Goal: Task Accomplishment & Management: Manage account settings

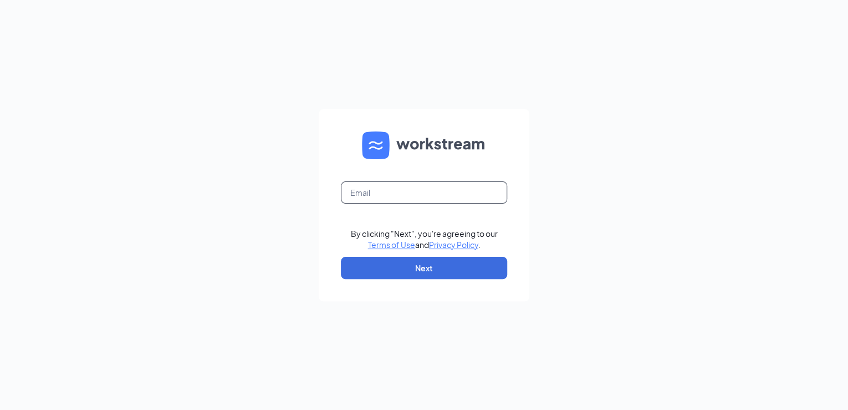
click at [351, 193] on input "text" at bounding box center [424, 192] width 166 height 22
type input "[EMAIL_ADDRESS][DOMAIN_NAME]"
click at [440, 273] on button "Next" at bounding box center [424, 268] width 166 height 22
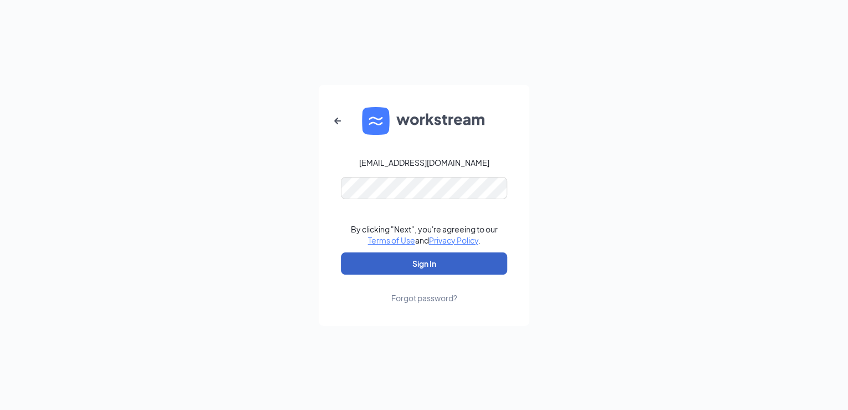
click at [430, 260] on button "Sign In" at bounding box center [424, 263] width 166 height 22
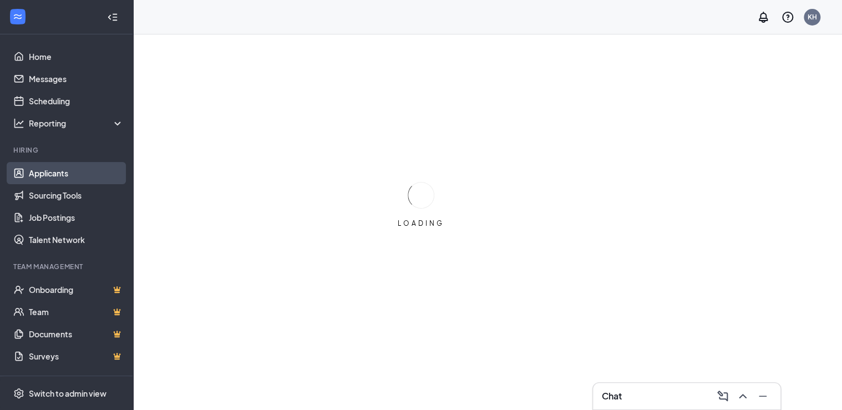
click at [60, 172] on link "Applicants" at bounding box center [76, 173] width 95 height 22
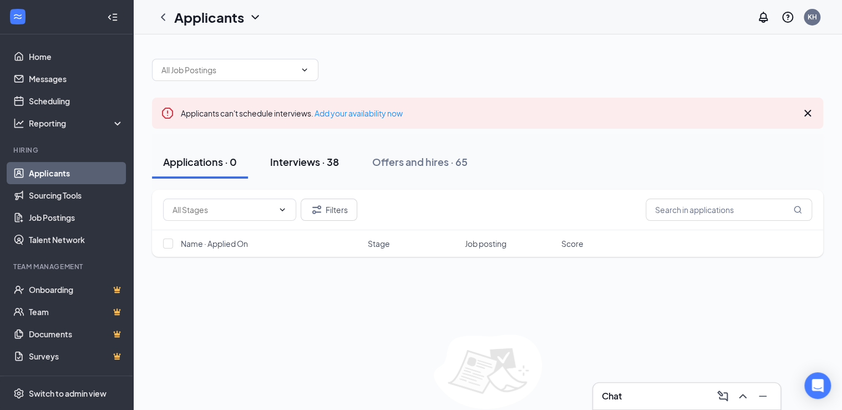
click at [282, 160] on div "Interviews · 38" at bounding box center [304, 162] width 69 height 14
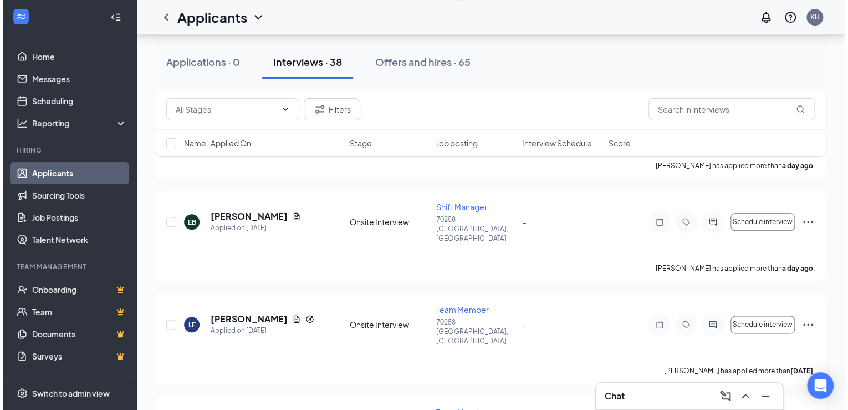
scroll to position [532, 0]
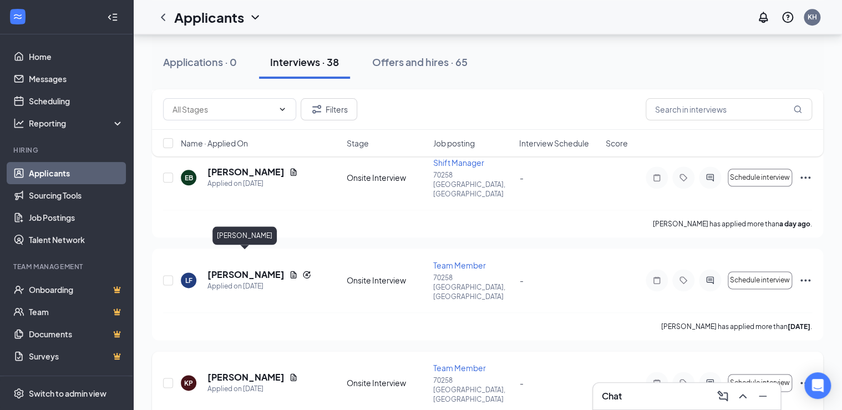
click at [233, 371] on h5 "[PERSON_NAME]" at bounding box center [245, 377] width 77 height 12
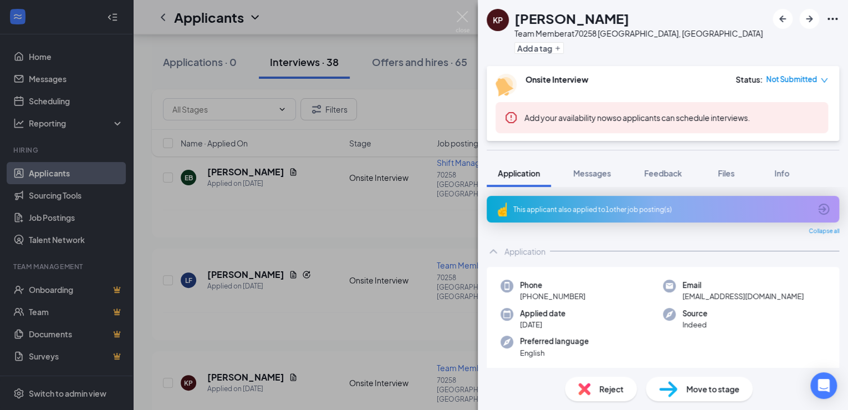
click at [818, 203] on icon "ArrowCircle" at bounding box center [823, 208] width 11 height 11
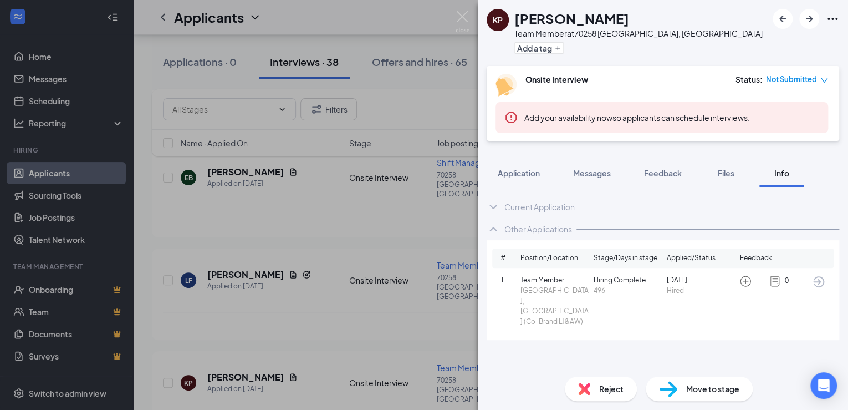
click at [495, 205] on icon "ChevronDown" at bounding box center [493, 206] width 13 height 13
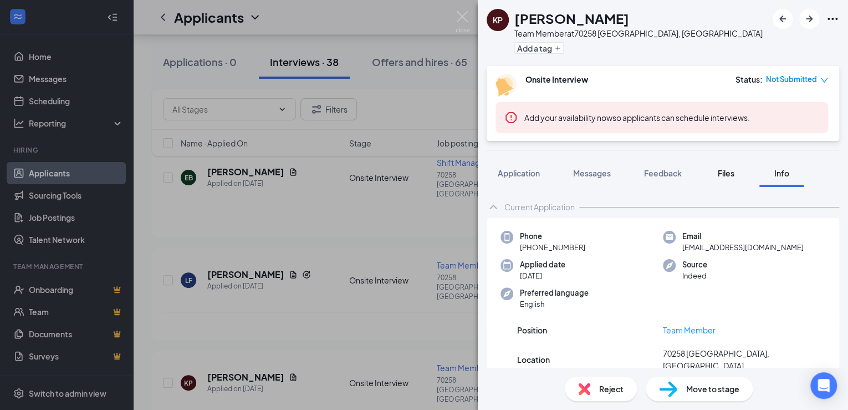
click at [725, 171] on span "Files" at bounding box center [726, 173] width 17 height 10
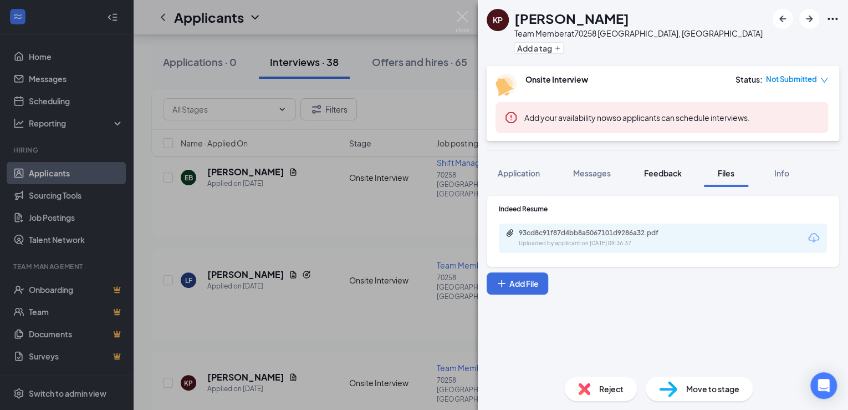
click at [664, 173] on span "Feedback" at bounding box center [663, 173] width 38 height 10
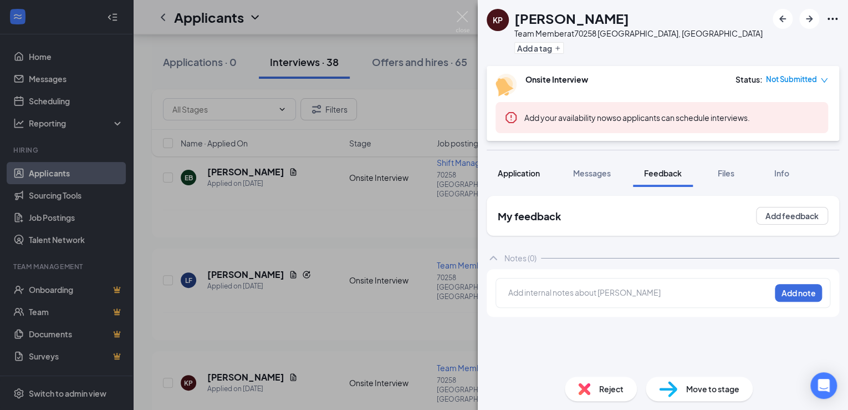
click at [514, 171] on span "Application" at bounding box center [519, 173] width 42 height 10
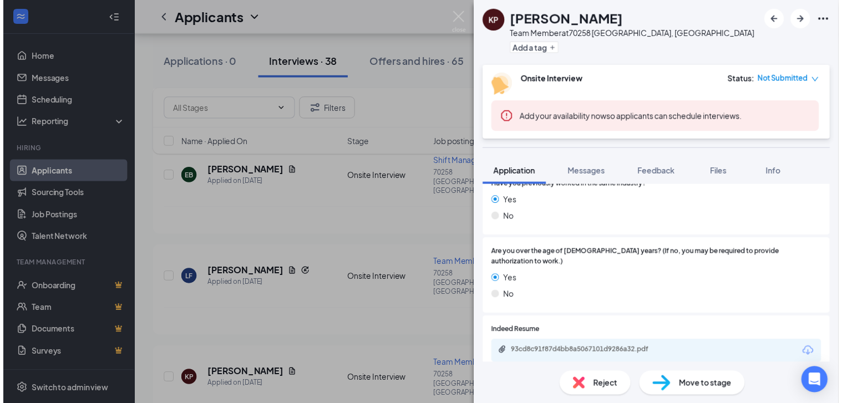
scroll to position [410, 0]
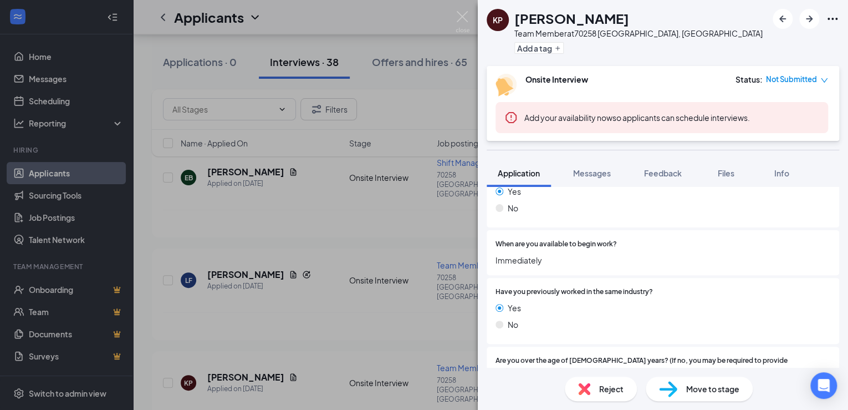
click at [246, 260] on div "KP [PERSON_NAME] Team Member at [GEOGRAPHIC_DATA], [GEOGRAPHIC_DATA] Add a tag …" at bounding box center [424, 205] width 848 height 410
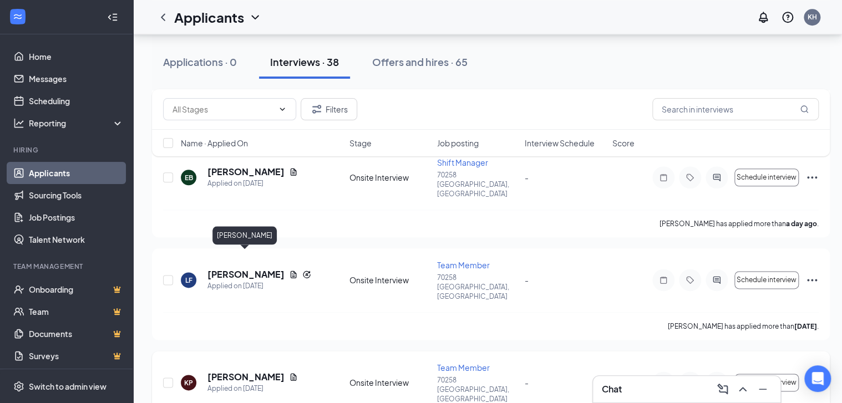
click at [252, 371] on h5 "[PERSON_NAME]" at bounding box center [245, 377] width 77 height 12
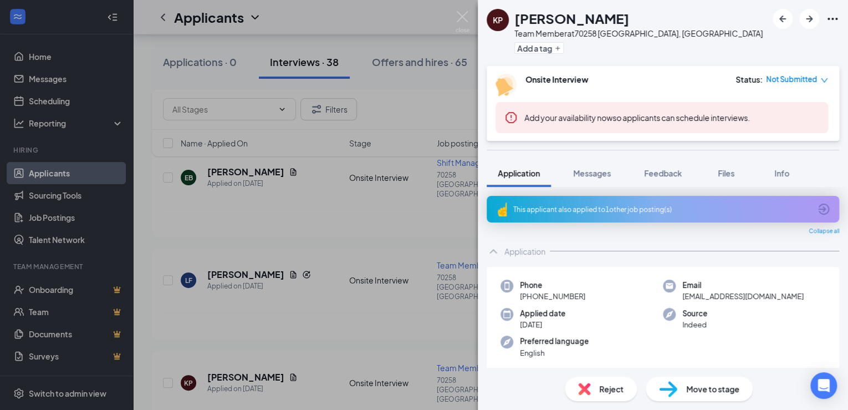
click at [134, 234] on div "KP [PERSON_NAME] Team Member at [GEOGRAPHIC_DATA], [GEOGRAPHIC_DATA] Add a tag …" at bounding box center [424, 205] width 848 height 410
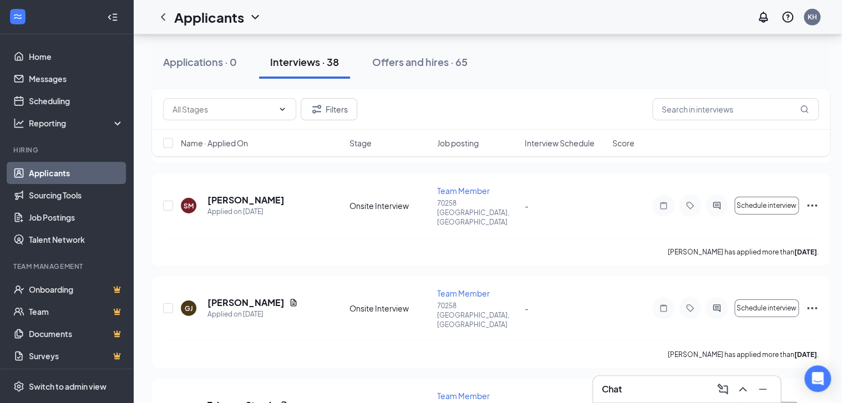
scroll to position [1641, 0]
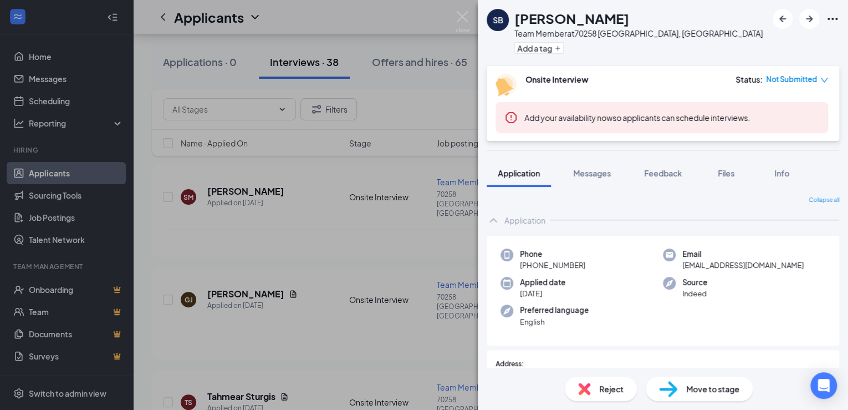
click at [249, 328] on div "SB [PERSON_NAME] Team Member at [GEOGRAPHIC_DATA], [GEOGRAPHIC_DATA] Add a tag …" at bounding box center [424, 205] width 848 height 410
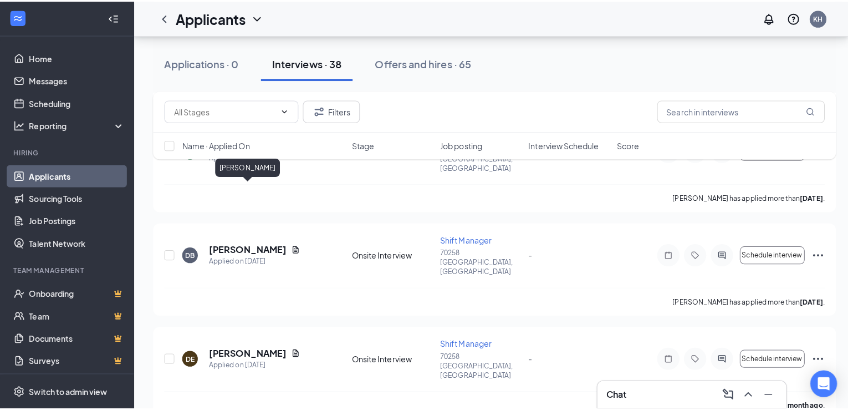
scroll to position [2217, 0]
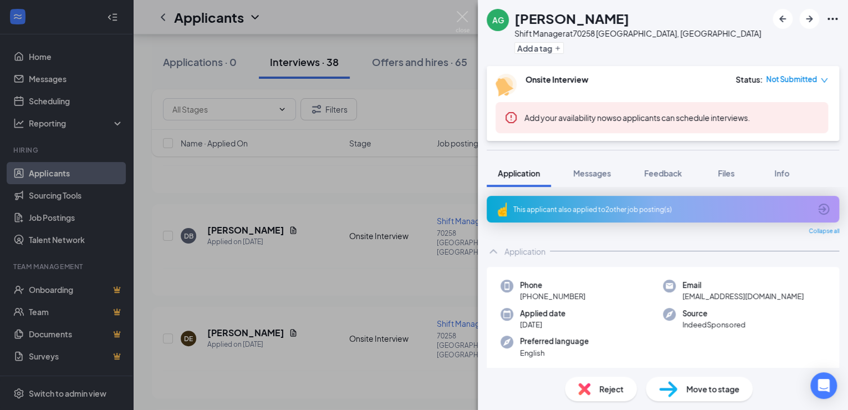
click at [585, 203] on div "This applicant also applied to 2 other job posting(s)" at bounding box center [663, 209] width 353 height 27
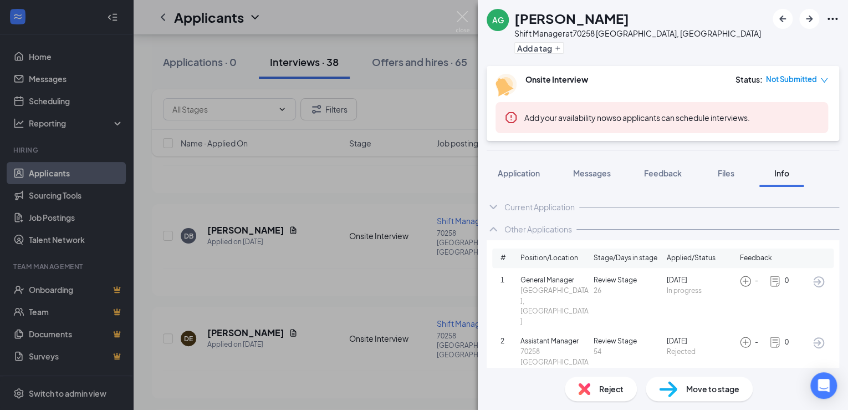
drag, startPoint x: 187, startPoint y: 302, endPoint x: 208, endPoint y: 340, distance: 43.7
click at [188, 302] on div "AG [PERSON_NAME] Shift Manager at [GEOGRAPHIC_DATA], [GEOGRAPHIC_DATA] Add a ta…" at bounding box center [424, 205] width 848 height 410
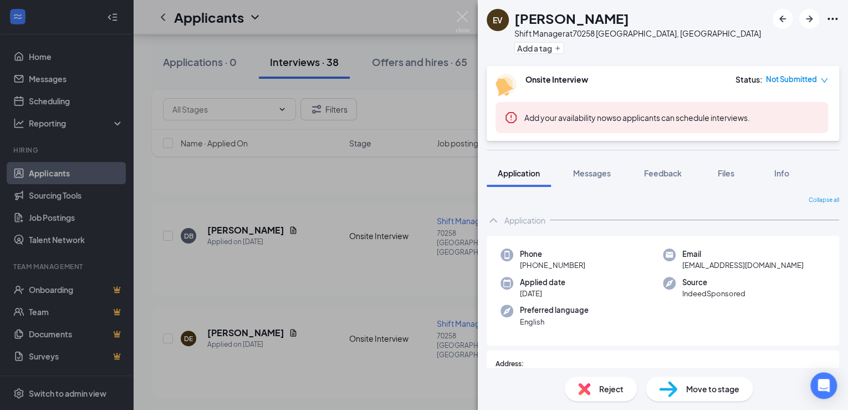
click at [236, 305] on div "EV [PERSON_NAME] Shift Manager at [GEOGRAPHIC_DATA], [GEOGRAPHIC_DATA] Add a ta…" at bounding box center [424, 205] width 848 height 410
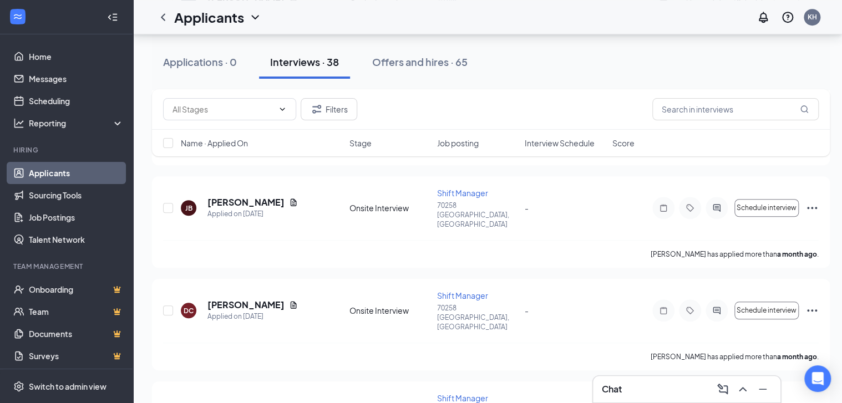
scroll to position [2483, 0]
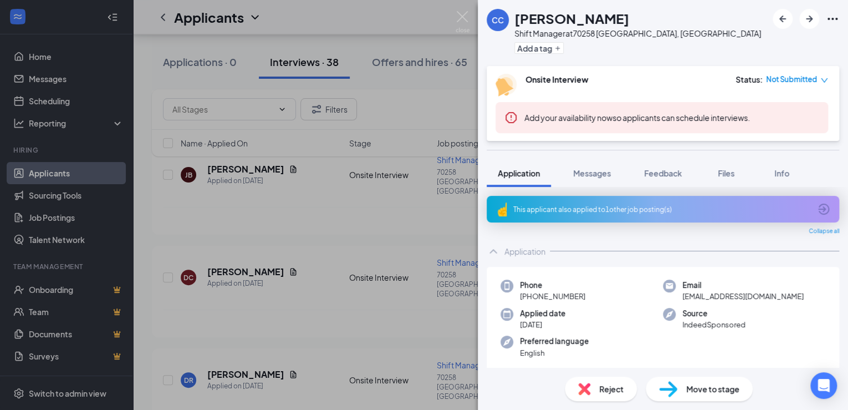
click at [585, 213] on div "This applicant also applied to 1 other job posting(s)" at bounding box center [661, 209] width 297 height 9
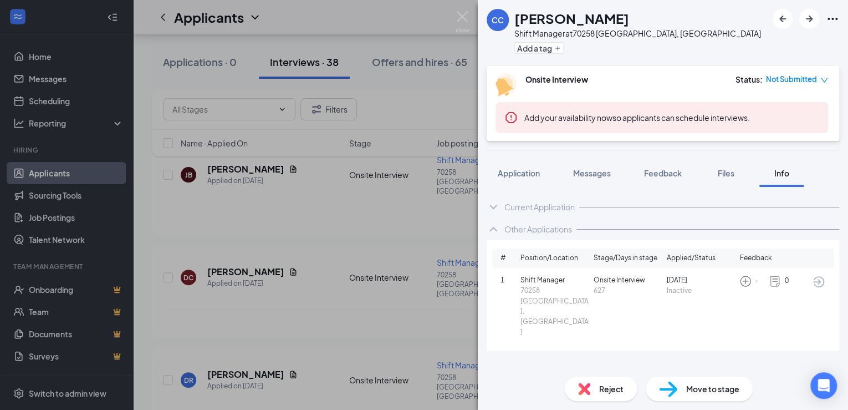
click at [383, 22] on div "CC [PERSON_NAME] Shift Manager at [GEOGRAPHIC_DATA], [GEOGRAPHIC_DATA] Add a ta…" at bounding box center [424, 205] width 848 height 410
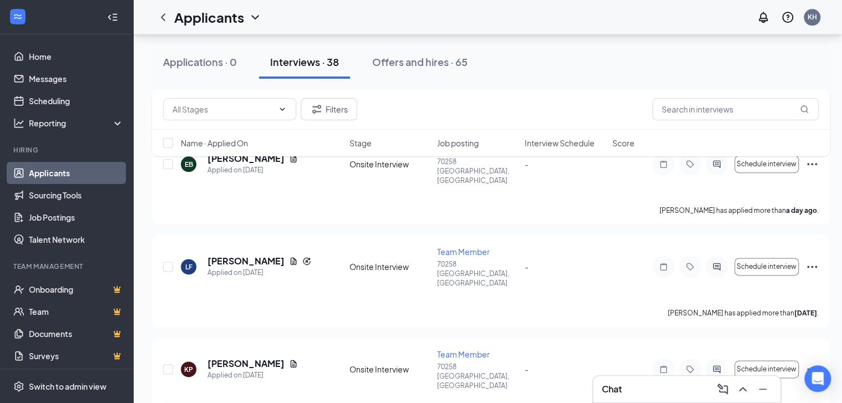
scroll to position [532, 0]
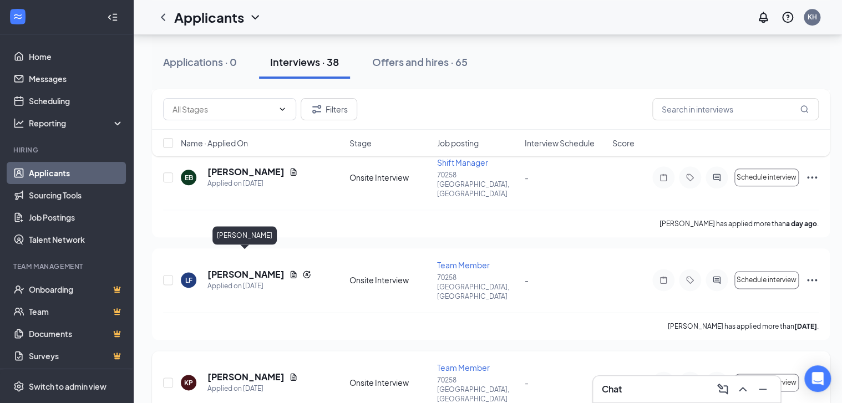
click at [242, 371] on h5 "[PERSON_NAME]" at bounding box center [245, 377] width 77 height 12
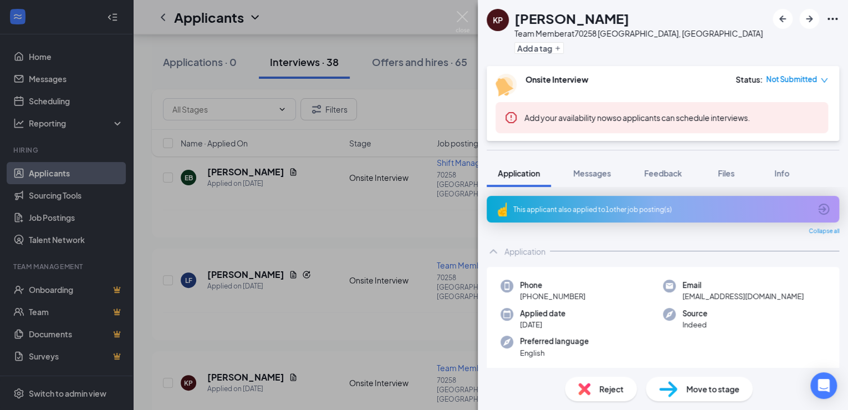
click at [597, 212] on div "This applicant also applied to 1 other job posting(s)" at bounding box center [661, 209] width 297 height 9
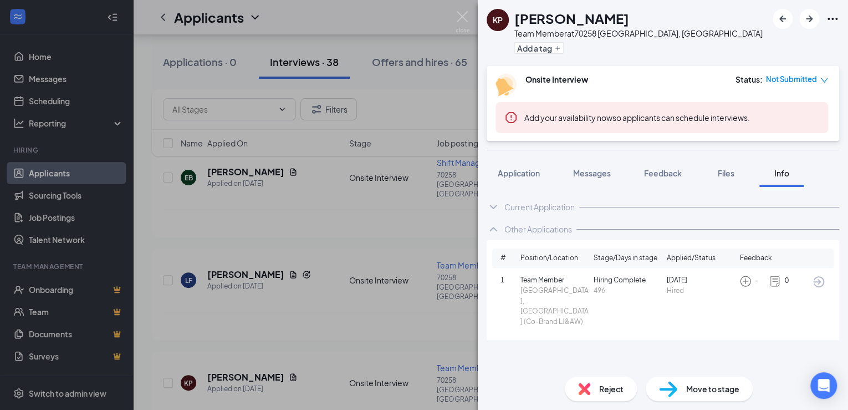
click at [514, 134] on div "Onsite Interview Status : Not Submitted Add your availability now so applicants…" at bounding box center [663, 103] width 353 height 75
click at [378, 18] on div "KP [PERSON_NAME] Team Member at [GEOGRAPHIC_DATA], [GEOGRAPHIC_DATA] Add a tag …" at bounding box center [424, 205] width 848 height 410
